Goal: Transaction & Acquisition: Purchase product/service

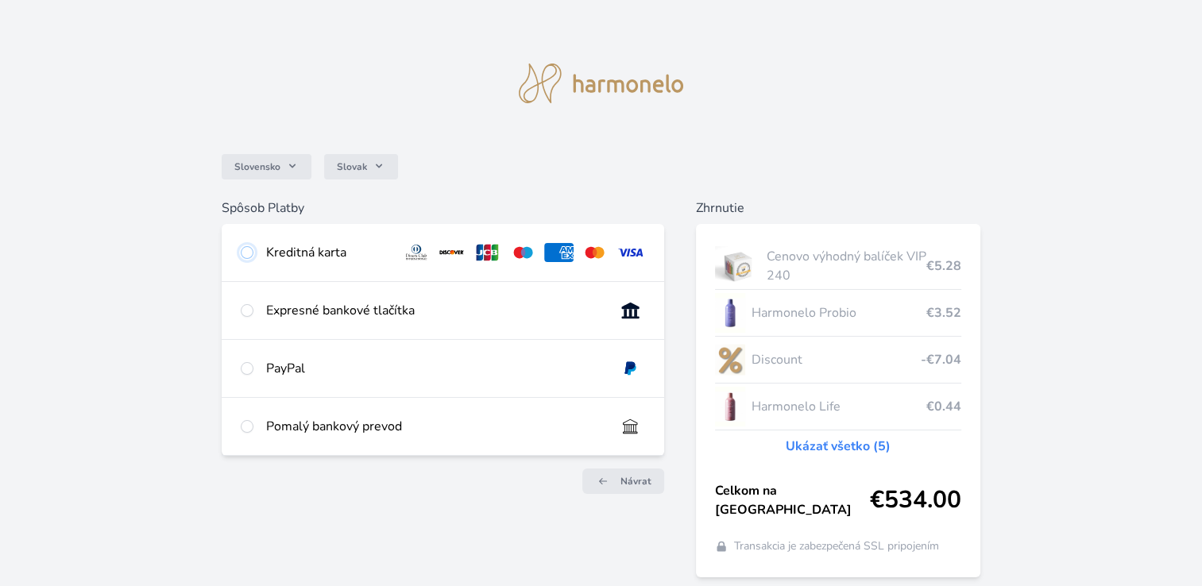
click at [242, 256] on input "radio" at bounding box center [247, 252] width 13 height 13
radio input "true"
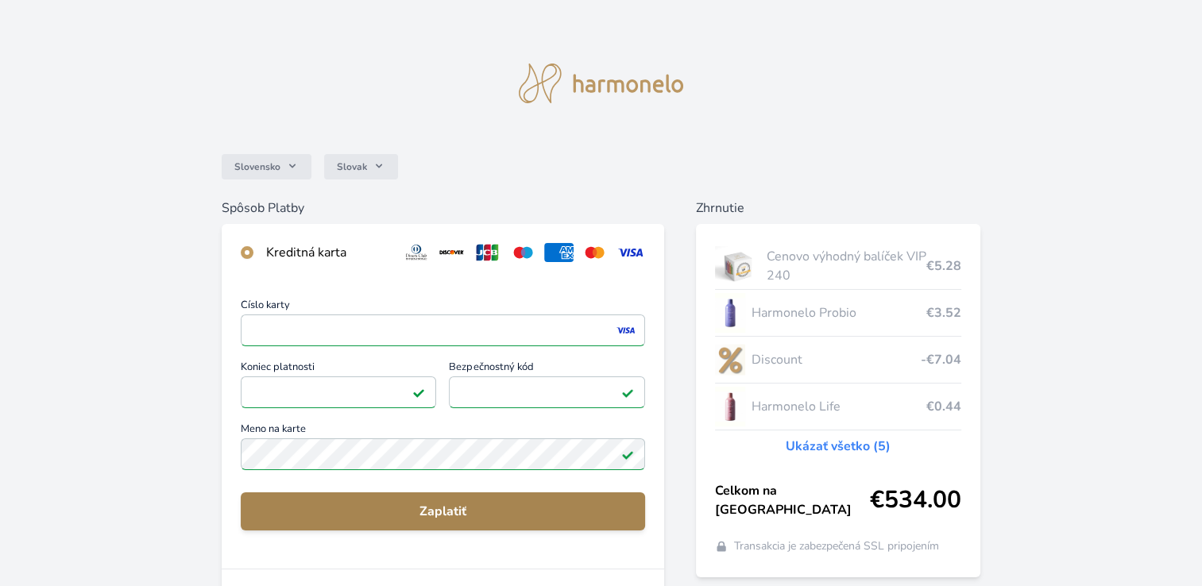
click at [426, 519] on span "Zaplatiť" at bounding box center [442, 511] width 379 height 19
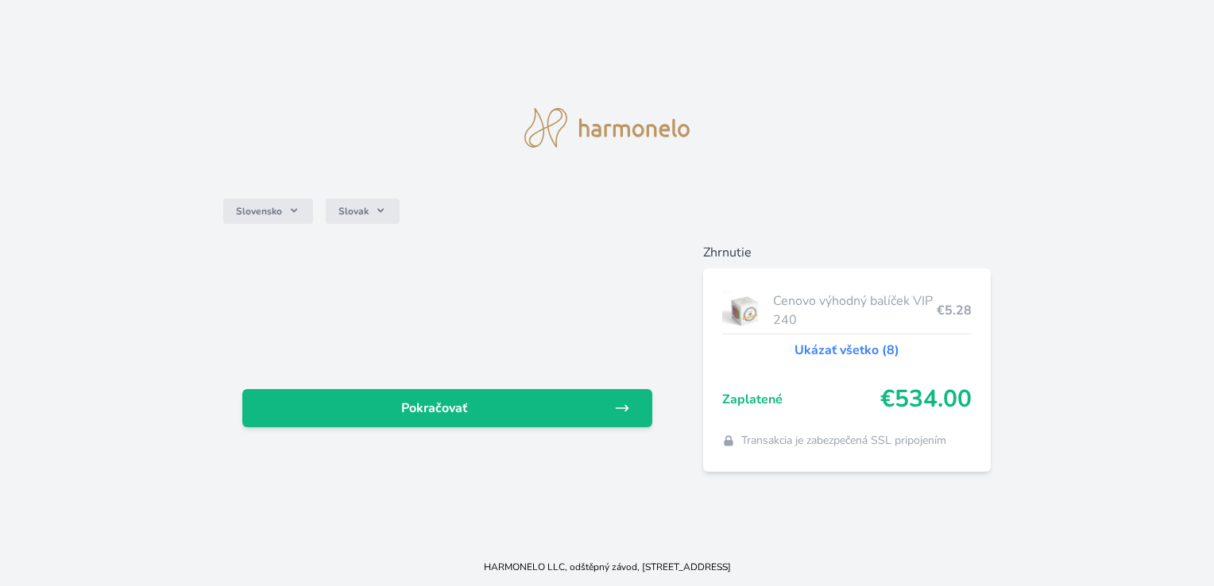
click at [426, 519] on div "Slovensko Slovak Pokračovať Zhrnutie Cenovo výhodný balíček VIP 240 €5.28 Ukáza…" at bounding box center [607, 274] width 1214 height 548
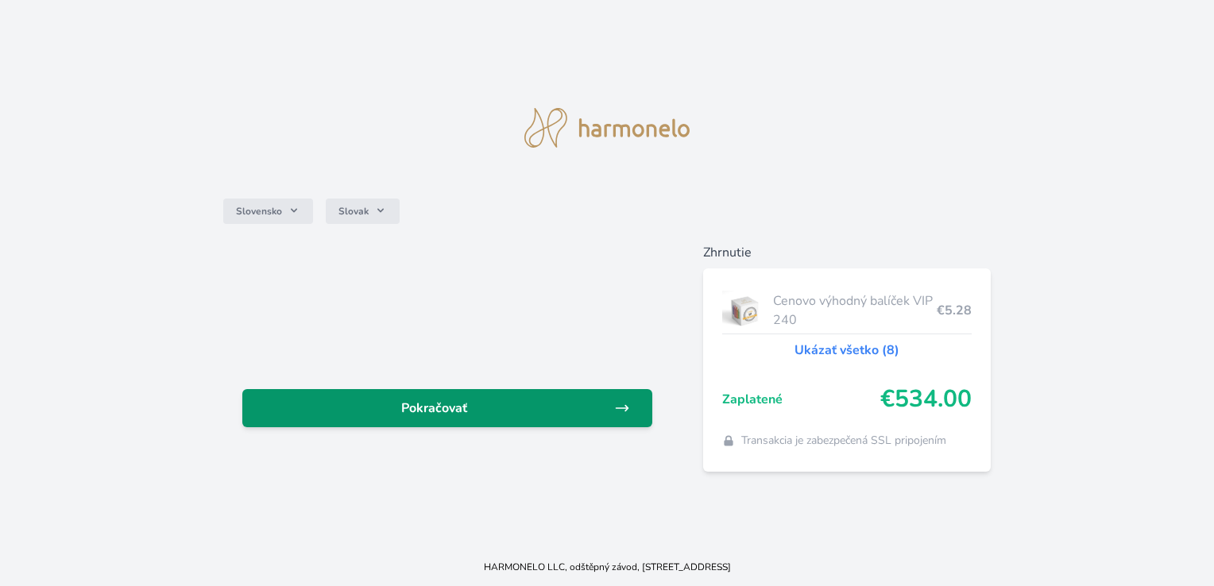
click at [444, 412] on span "Pokračovať" at bounding box center [434, 408] width 358 height 19
